Goal: Information Seeking & Learning: Learn about a topic

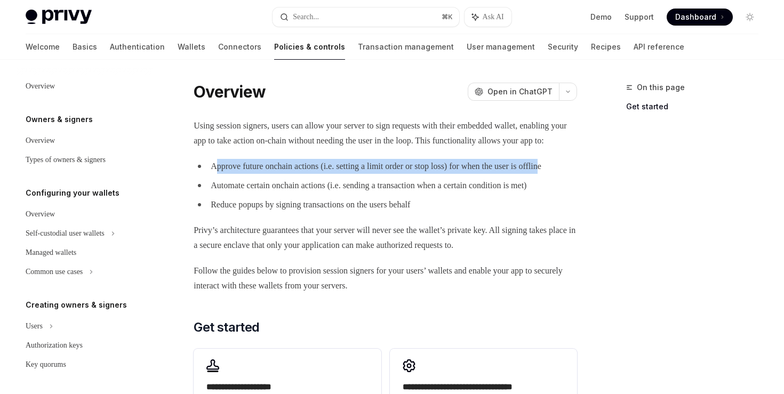
drag, startPoint x: 215, startPoint y: 182, endPoint x: 233, endPoint y: 196, distance: 22.4
click at [233, 174] on li "Approve future onchain actions (i.e. setting a limit order or stop loss) for wh…" at bounding box center [385, 166] width 383 height 15
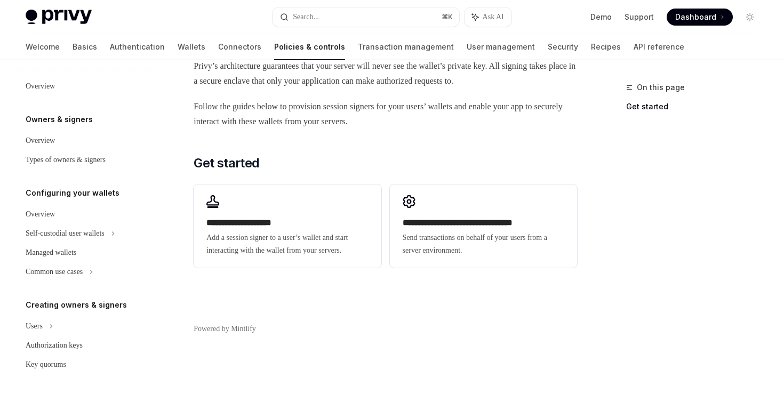
scroll to position [237, 0]
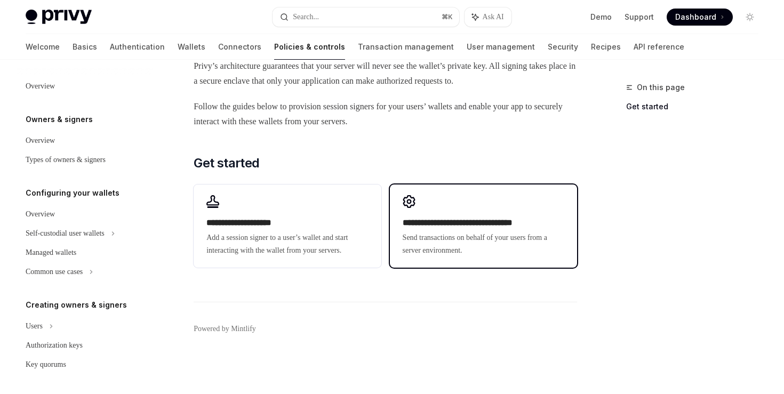
click at [503, 217] on h2 "**********" at bounding box center [484, 223] width 162 height 13
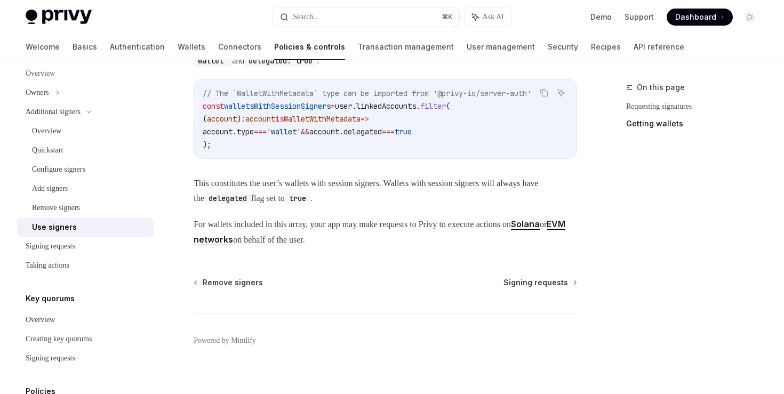
scroll to position [574, 0]
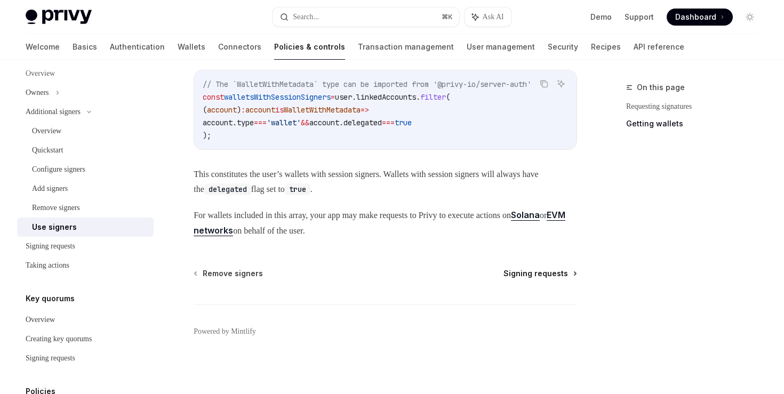
click at [550, 279] on span "Signing requests" at bounding box center [535, 273] width 65 height 11
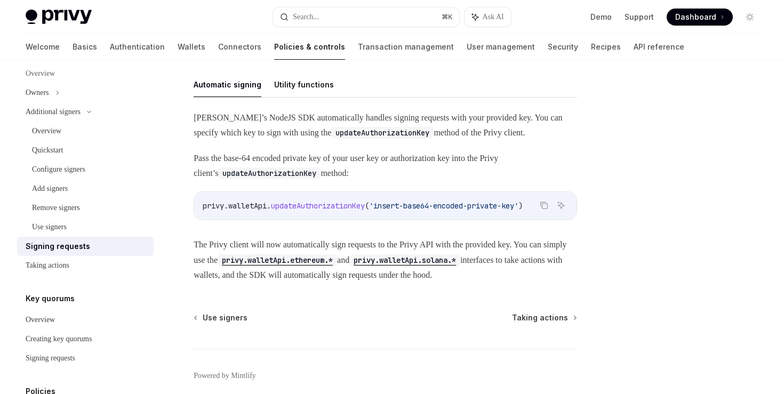
scroll to position [357, 0]
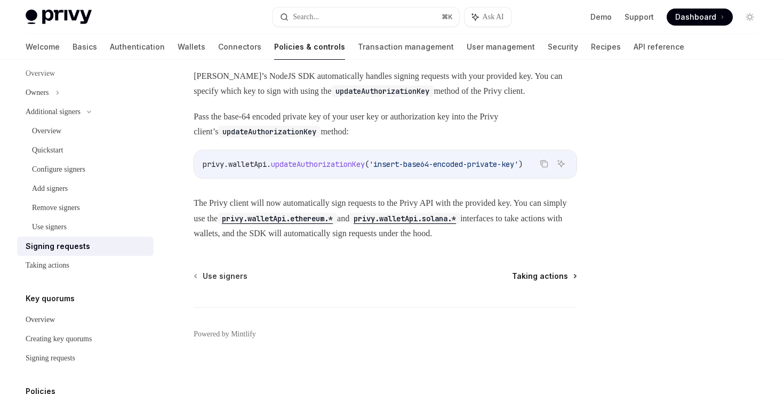
click at [565, 282] on span "Taking actions" at bounding box center [540, 276] width 56 height 11
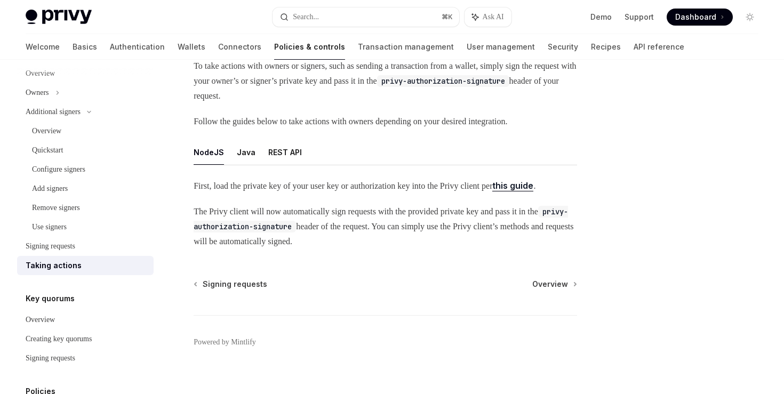
scroll to position [103, 0]
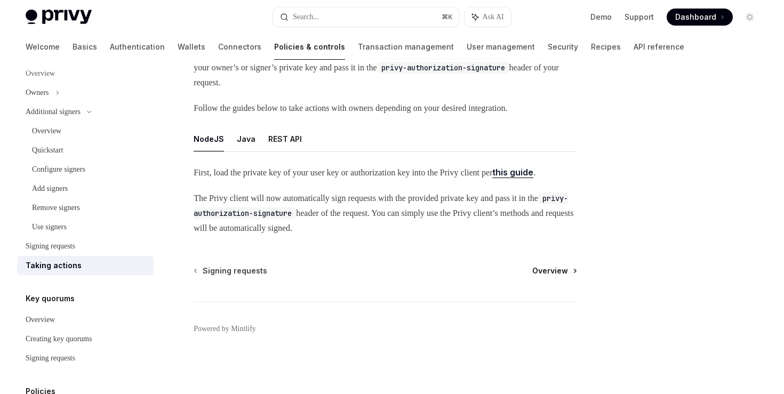
click at [557, 268] on span "Overview" at bounding box center [550, 271] width 36 height 11
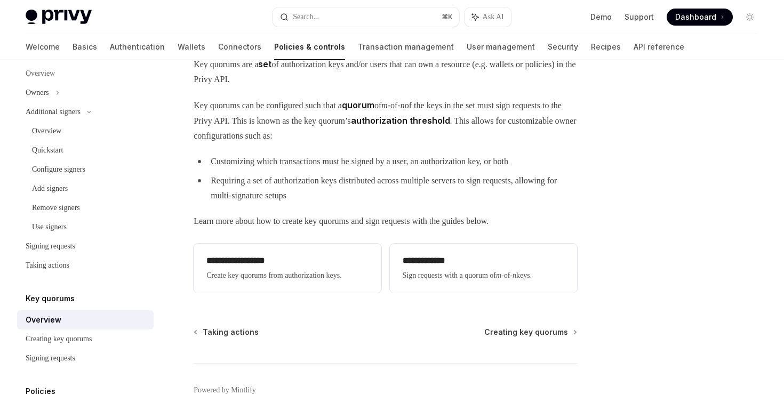
scroll to position [166, 0]
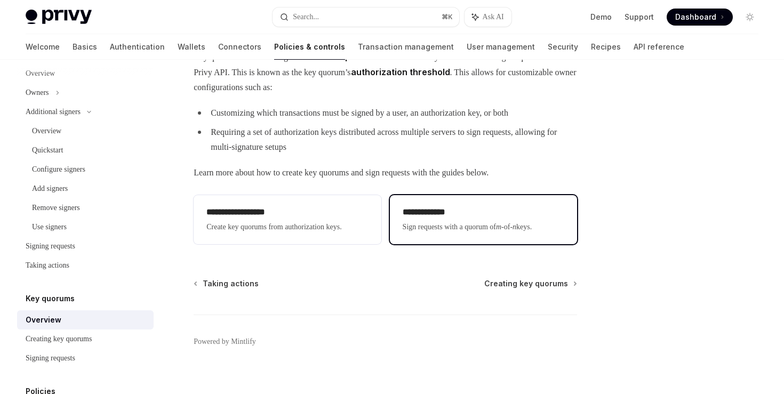
click at [475, 219] on h2 "**********" at bounding box center [484, 212] width 162 height 13
type textarea "*"
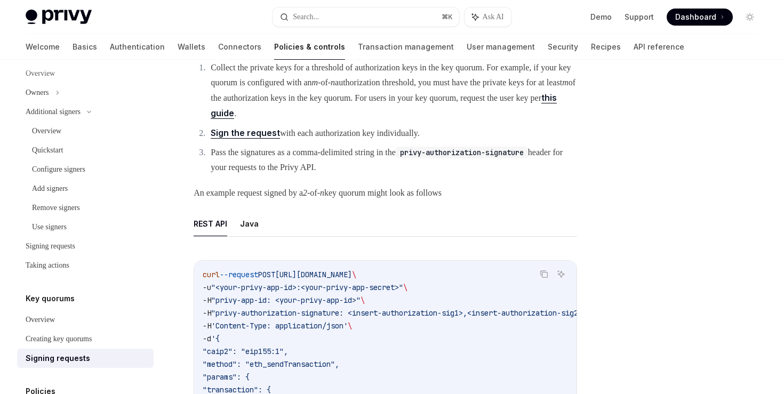
scroll to position [110, 0]
